Goal: Task Accomplishment & Management: Manage account settings

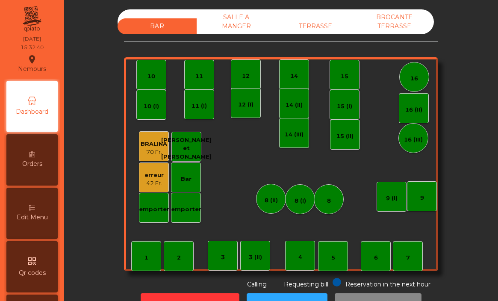
click at [154, 177] on div "erreur" at bounding box center [153, 175] width 19 height 9
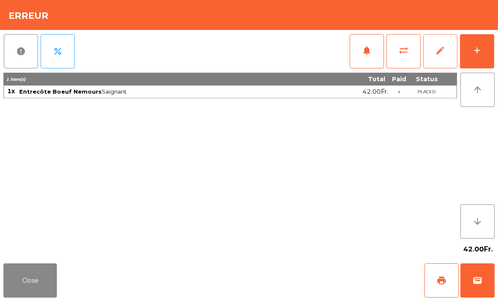
click at [444, 54] on span "edit" at bounding box center [440, 50] width 10 height 10
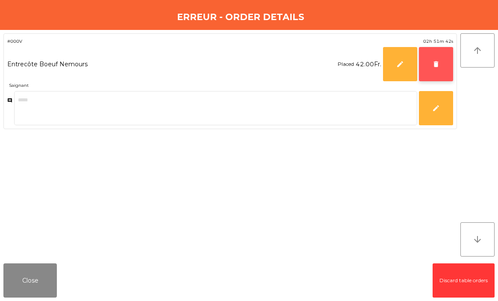
click at [439, 66] on span "delete" at bounding box center [436, 64] width 8 height 8
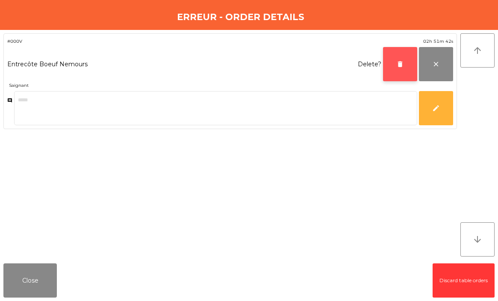
click at [405, 66] on button "delete" at bounding box center [400, 64] width 34 height 34
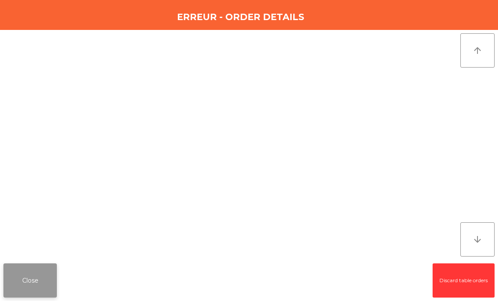
click at [32, 282] on button "Close" at bounding box center [29, 280] width 53 height 34
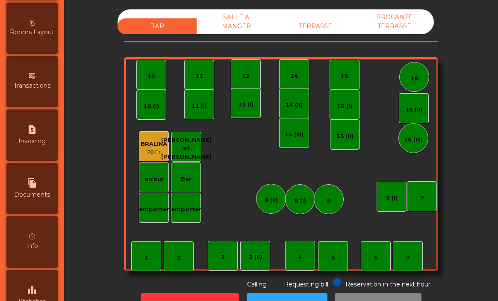
scroll to position [389, 0]
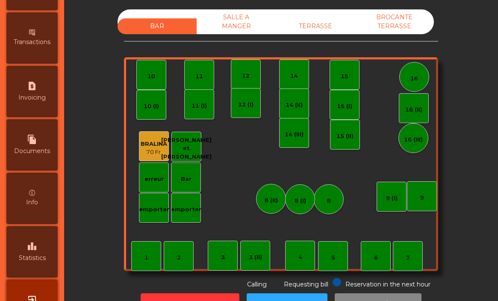
click at [37, 245] on div "leaderboard Statistics" at bounding box center [31, 251] width 51 height 51
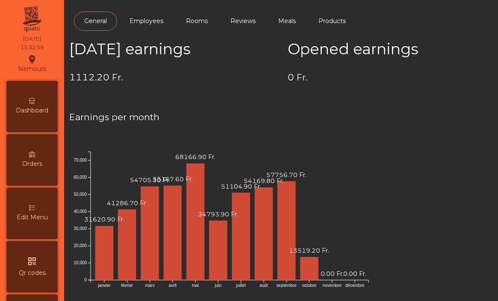
click at [41, 106] on div "Dashboard" at bounding box center [31, 106] width 51 height 51
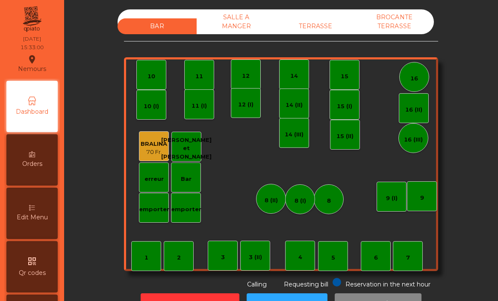
click at [239, 24] on div "SALLE A MANGER" at bounding box center [236, 21] width 79 height 25
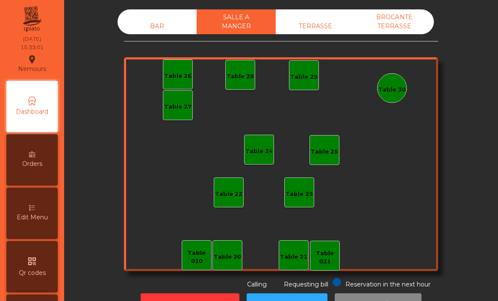
click at [301, 22] on div "TERRASSE" at bounding box center [315, 26] width 79 height 16
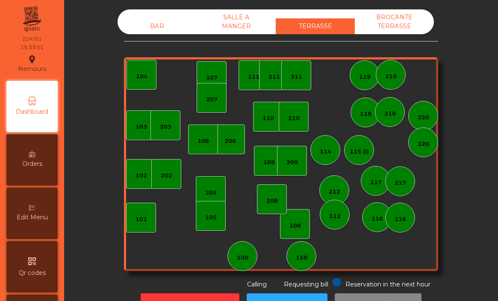
click at [383, 23] on div "BROCANTE TERRASSE" at bounding box center [394, 21] width 79 height 25
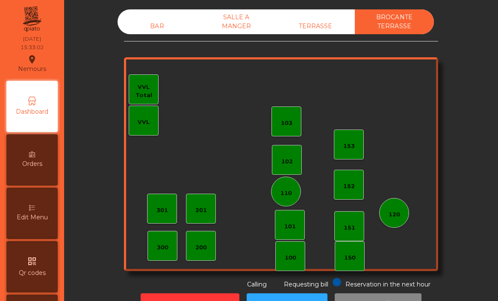
click at [151, 26] on div "BAR" at bounding box center [156, 26] width 79 height 16
